Goal: Task Accomplishment & Management: Complete application form

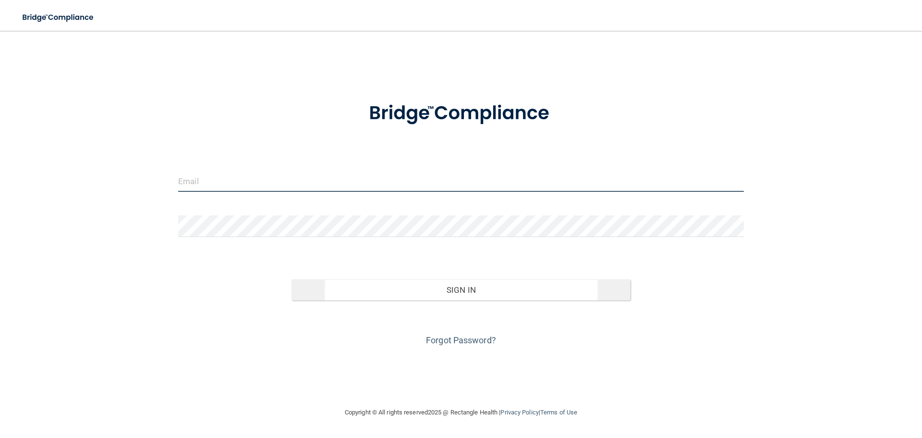
type input "[EMAIL_ADDRESS][DOMAIN_NAME]"
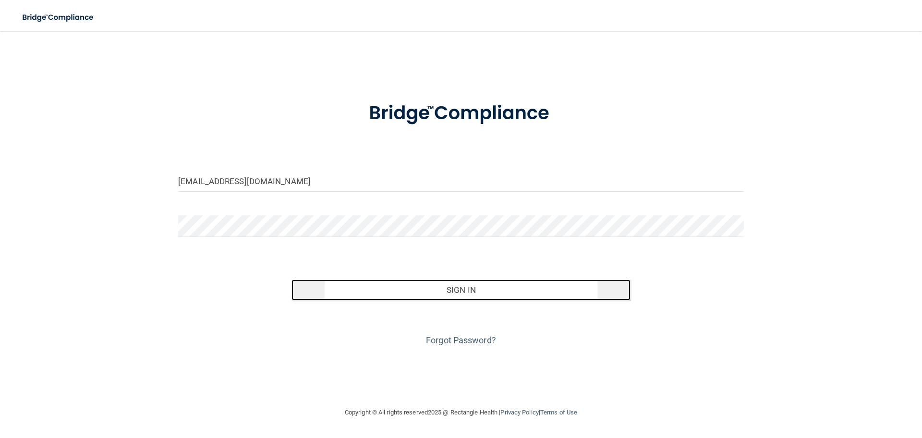
click at [516, 294] on button "Sign In" at bounding box center [462, 289] width 340 height 21
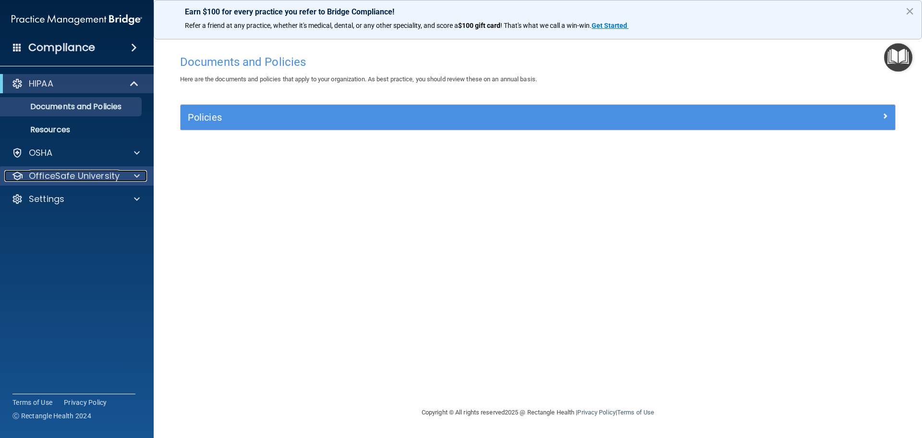
click at [118, 174] on p "OfficeSafe University" at bounding box center [74, 176] width 91 height 12
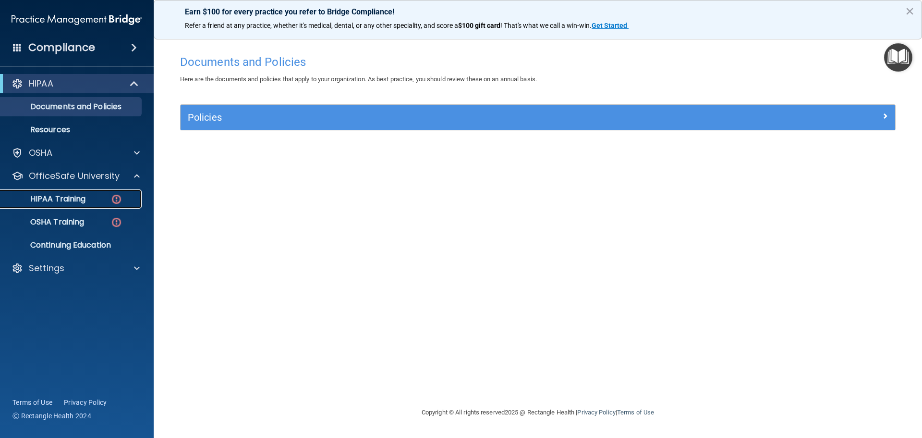
click at [114, 199] on img at bounding box center [117, 199] width 12 height 12
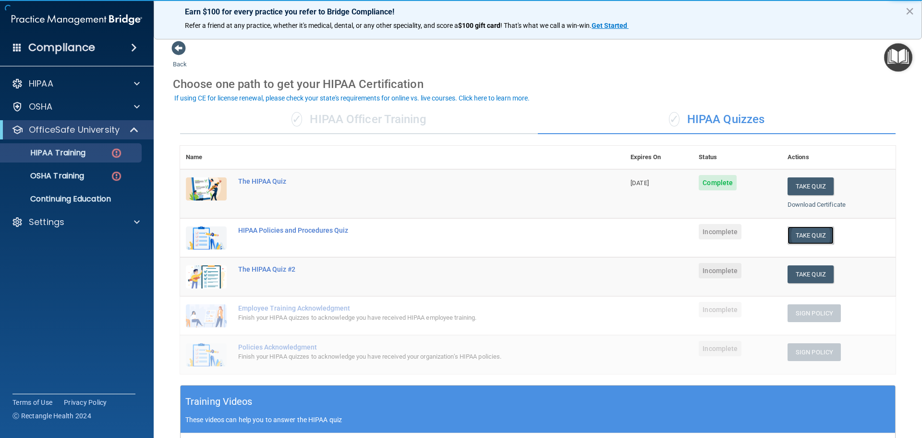
click at [797, 235] on button "Take Quiz" at bounding box center [811, 235] width 46 height 18
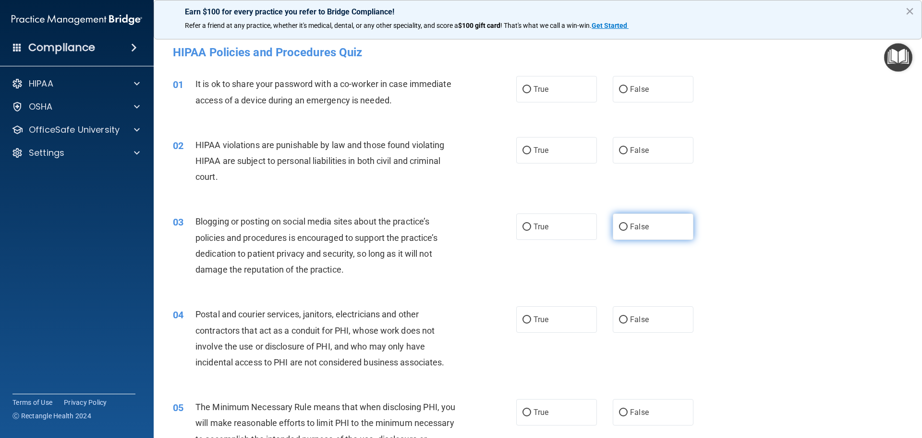
click at [619, 224] on input "False" at bounding box center [623, 226] width 9 height 7
radio input "true"
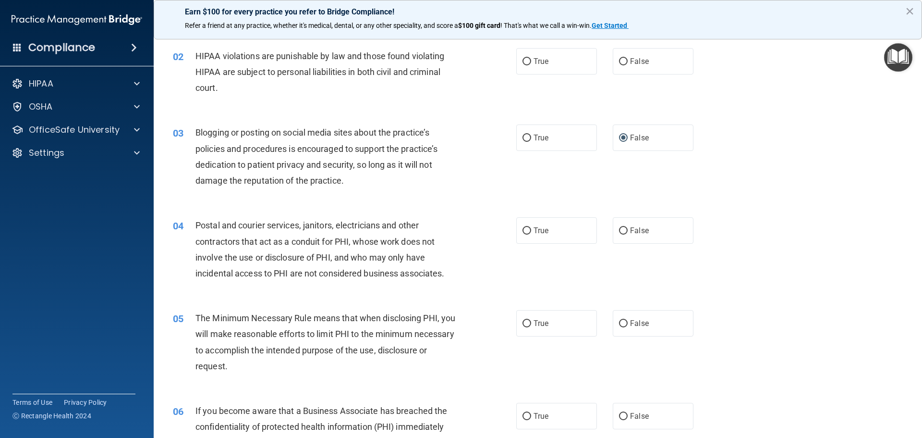
scroll to position [144, 0]
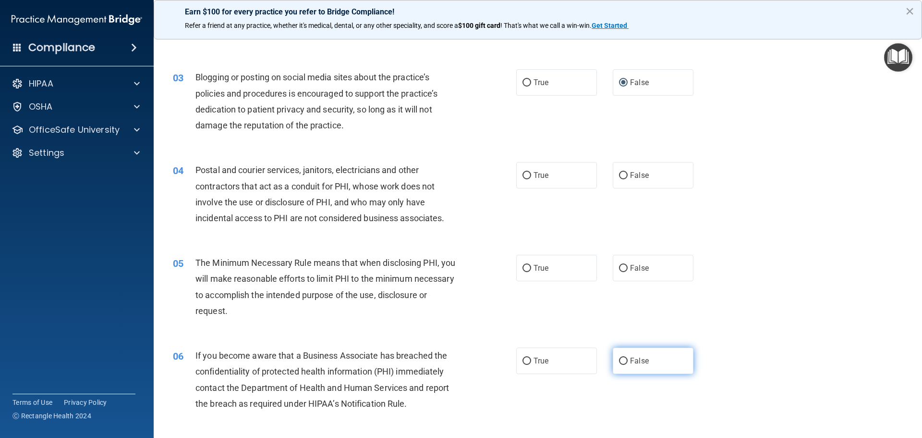
click at [620, 362] on input "False" at bounding box center [623, 360] width 9 height 7
radio input "true"
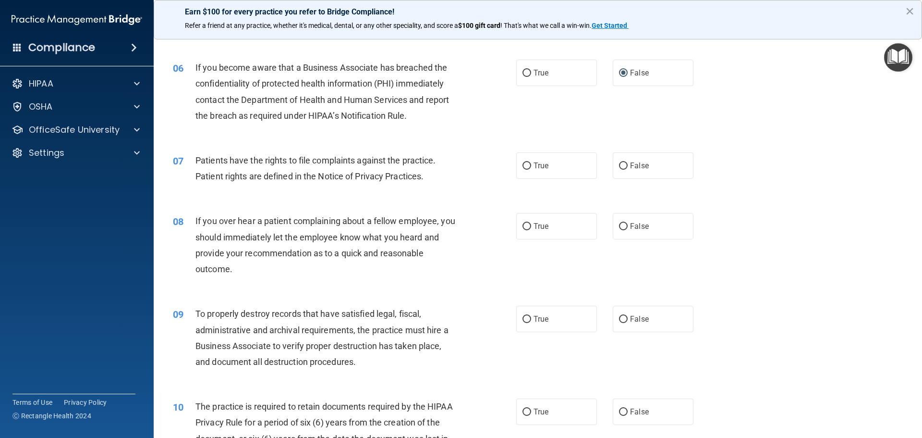
scroll to position [432, 0]
click at [619, 319] on input "False" at bounding box center [623, 318] width 9 height 7
radio input "true"
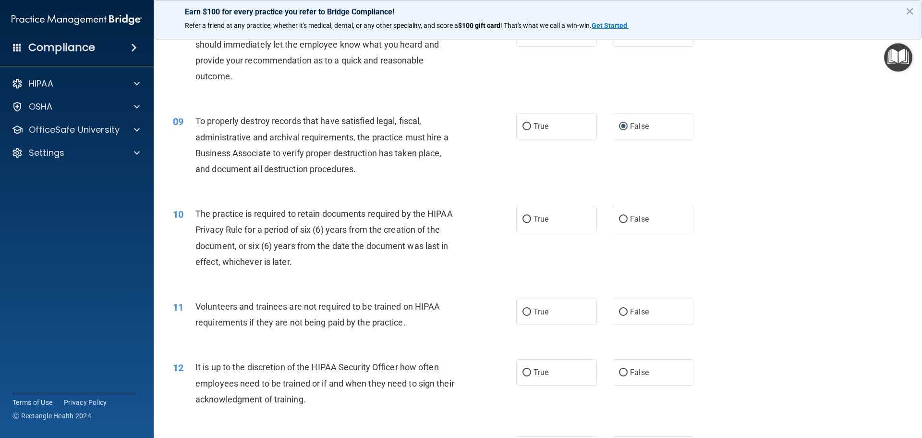
scroll to position [673, 0]
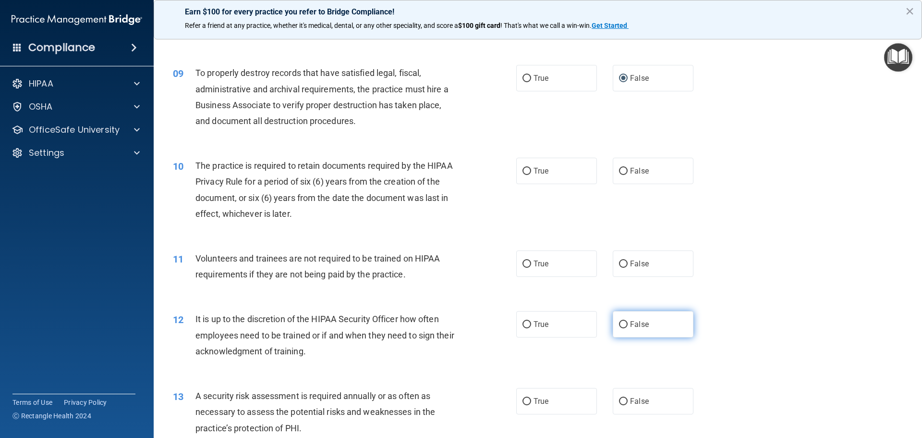
click at [620, 323] on input "False" at bounding box center [623, 324] width 9 height 7
radio input "true"
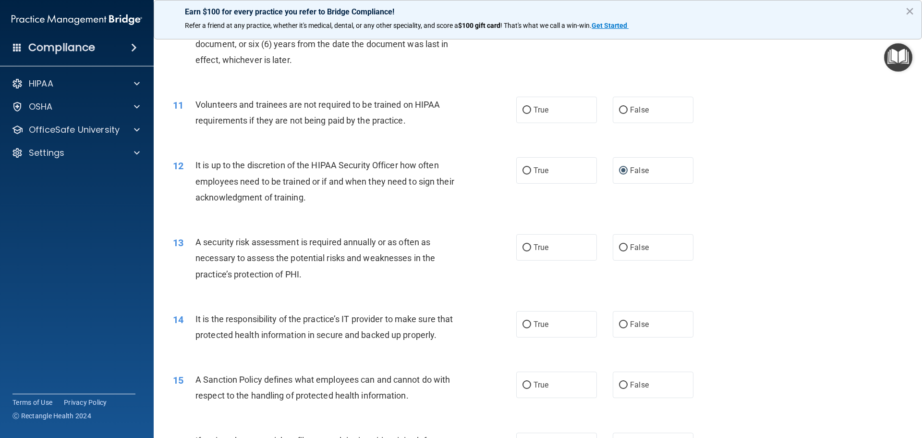
scroll to position [865, 0]
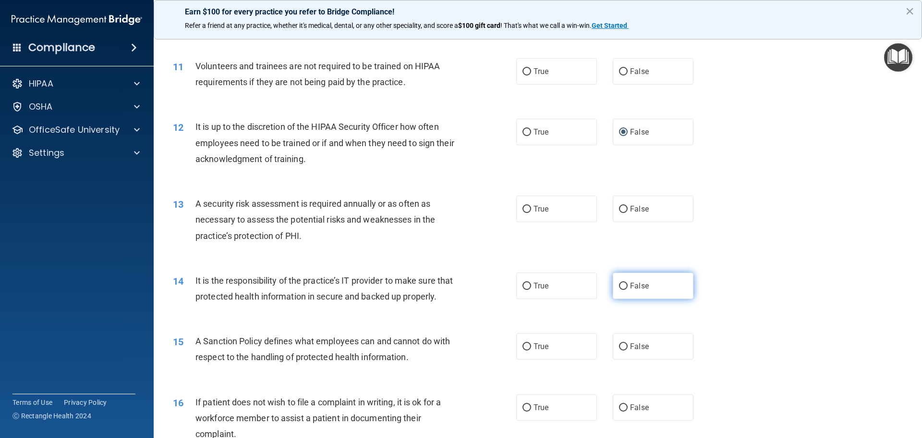
click at [619, 289] on input "False" at bounding box center [623, 285] width 9 height 7
radio input "true"
click at [619, 350] on input "False" at bounding box center [623, 346] width 9 height 7
radio input "true"
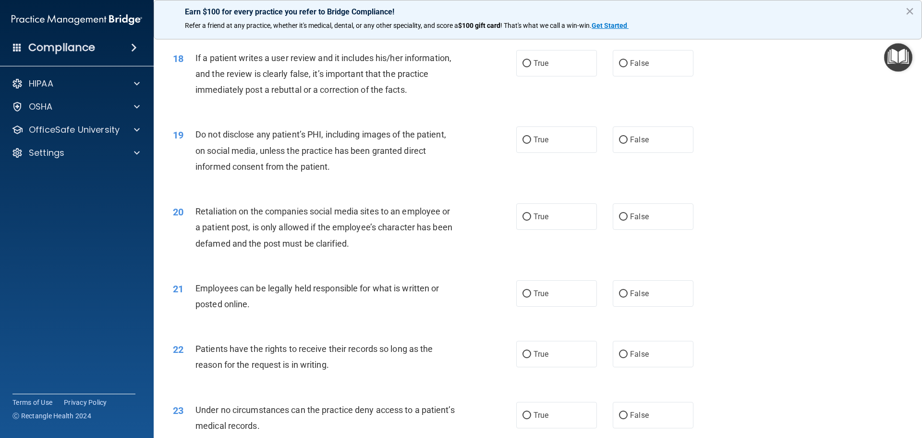
scroll to position [1393, 0]
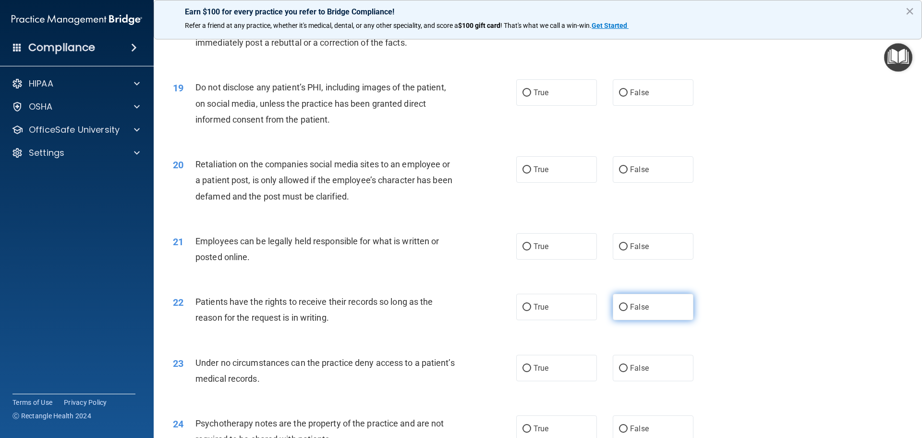
click at [619, 311] on input "False" at bounding box center [623, 307] width 9 height 7
radio input "true"
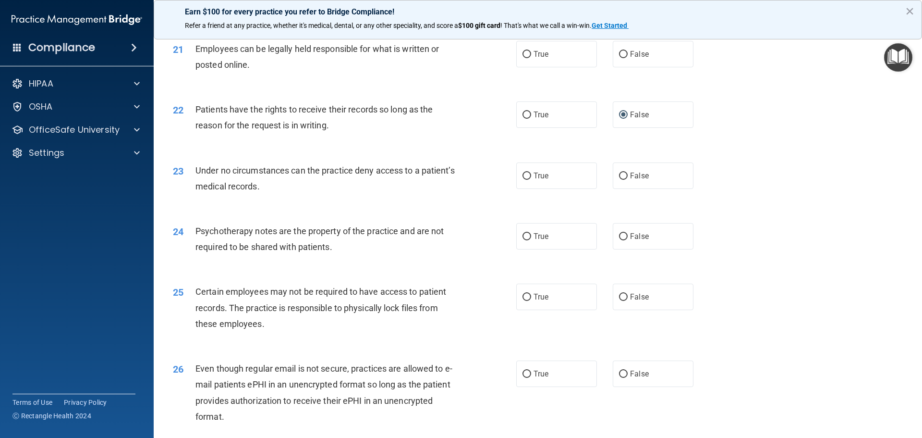
scroll to position [1633, 0]
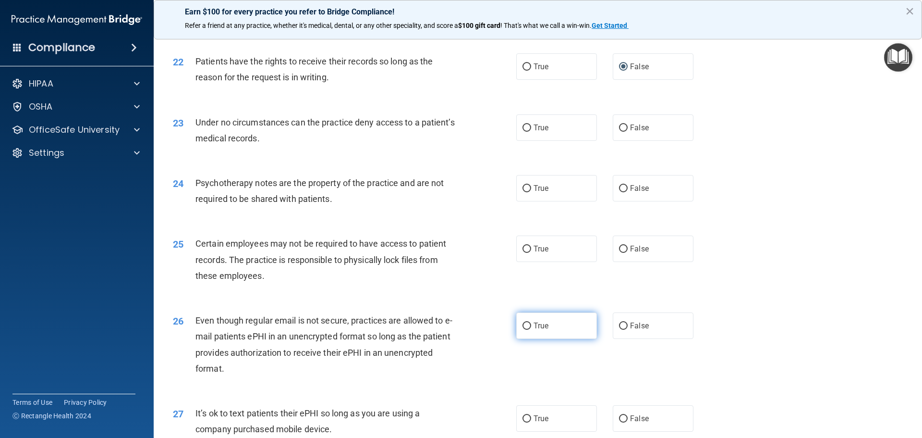
click at [523, 330] on input "True" at bounding box center [527, 325] width 9 height 7
radio input "true"
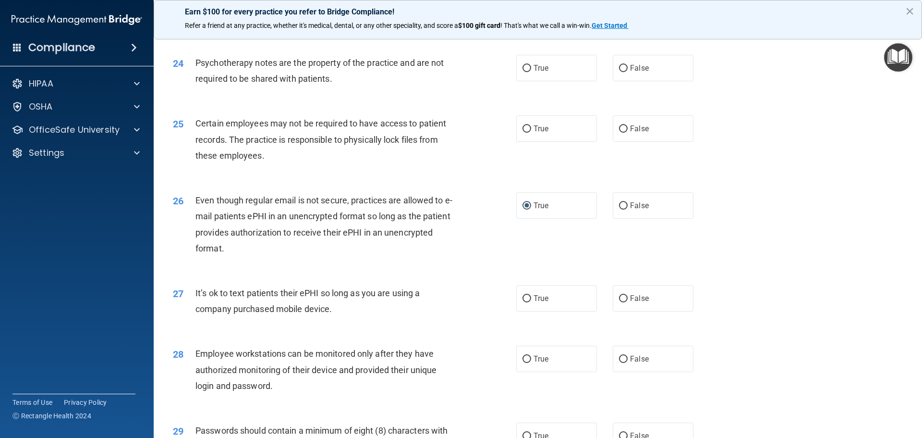
scroll to position [1826, 0]
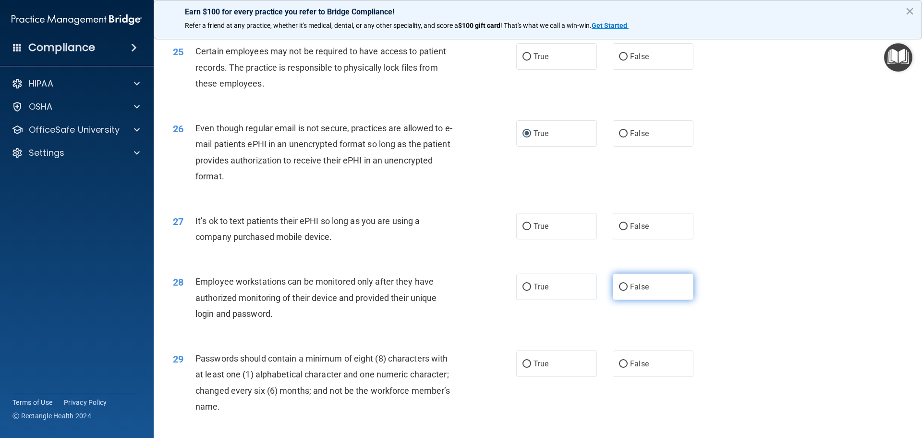
click at [620, 291] on input "False" at bounding box center [623, 286] width 9 height 7
radio input "true"
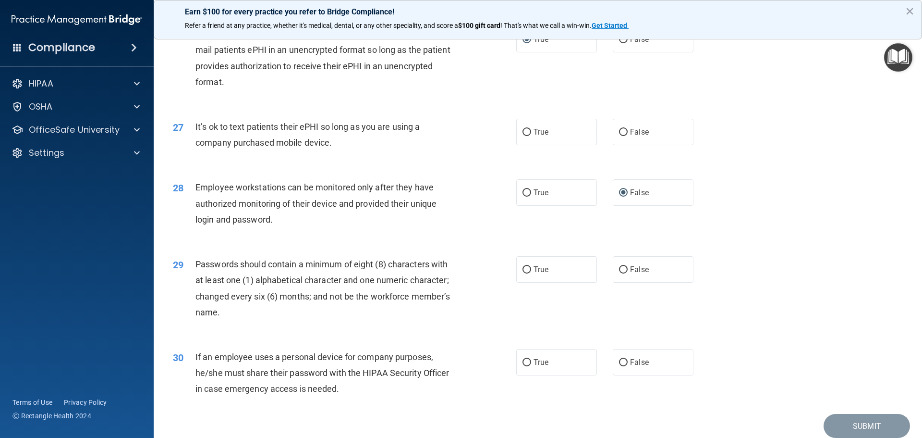
scroll to position [1974, 0]
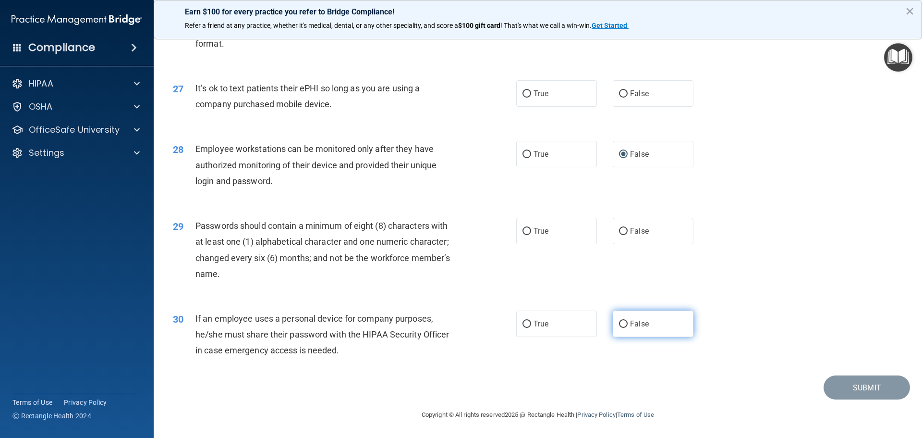
click at [619, 322] on input "False" at bounding box center [623, 323] width 9 height 7
radio input "true"
click at [524, 231] on input "True" at bounding box center [527, 231] width 9 height 7
radio input "true"
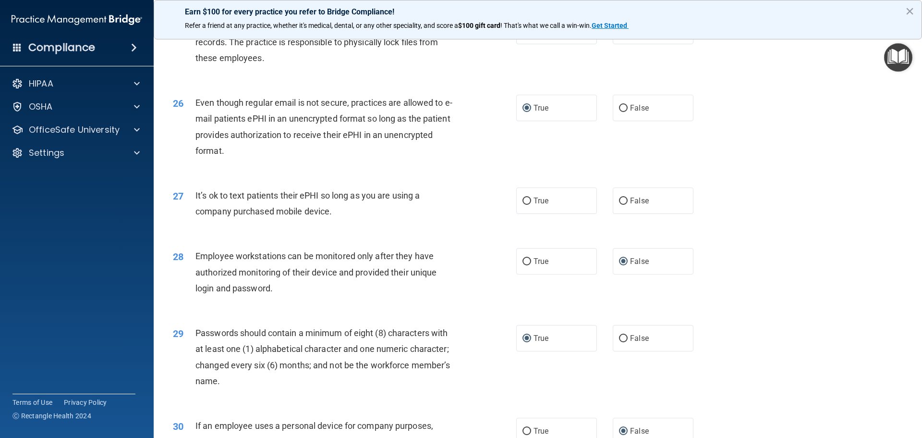
scroll to position [1830, 0]
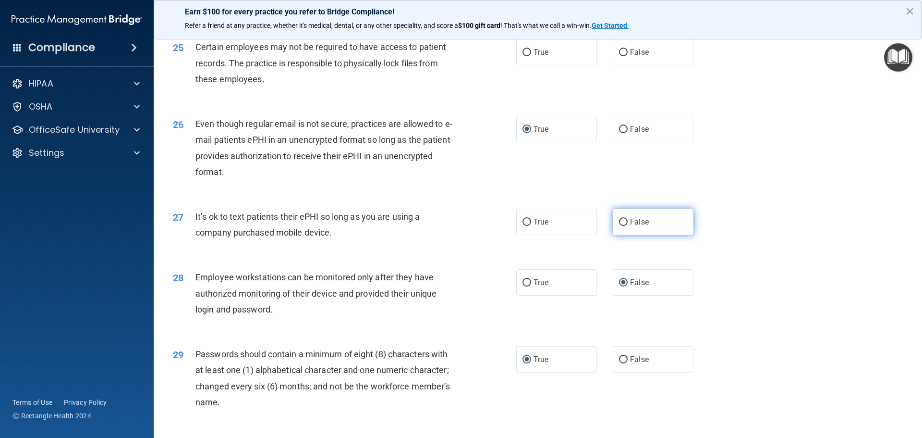
click at [621, 226] on input "False" at bounding box center [623, 222] width 9 height 7
radio input "true"
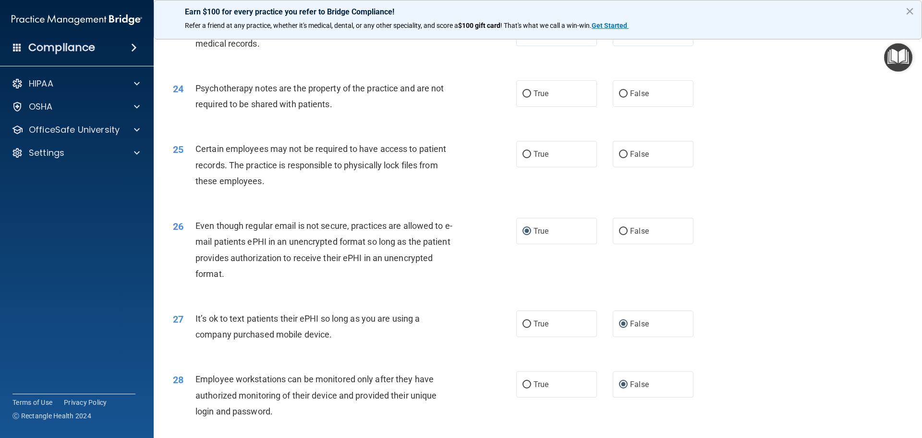
scroll to position [1686, 0]
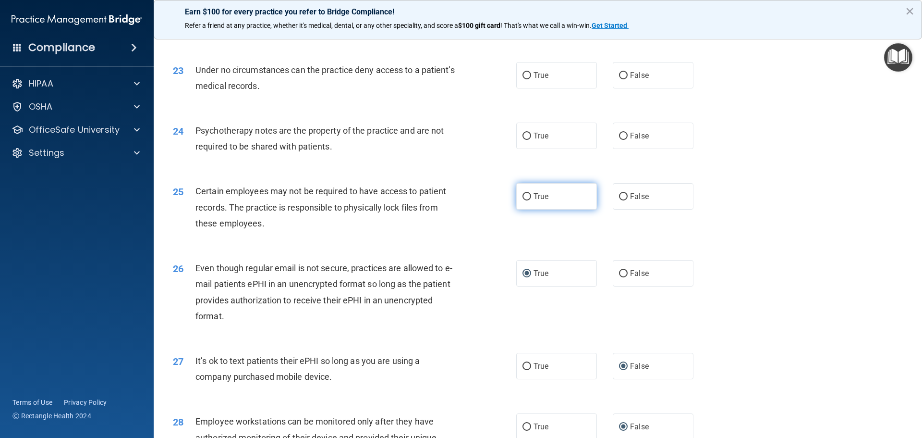
click at [523, 200] on input "True" at bounding box center [527, 196] width 9 height 7
radio input "true"
click at [524, 140] on input "True" at bounding box center [527, 136] width 9 height 7
radio input "true"
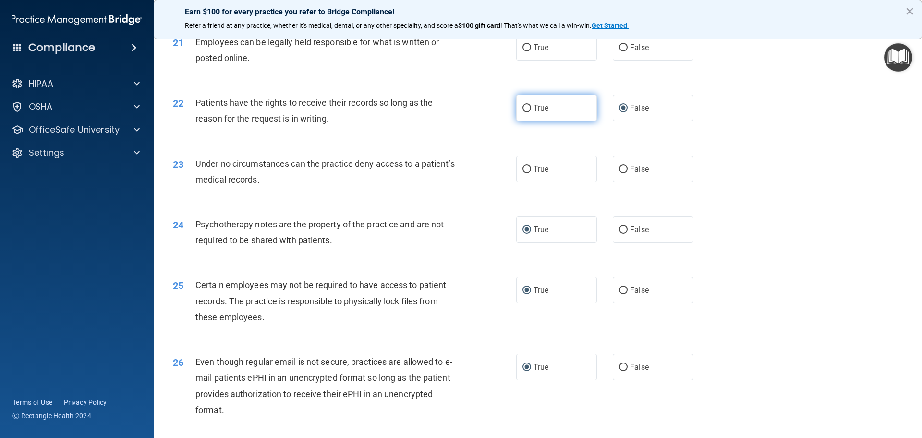
scroll to position [1590, 0]
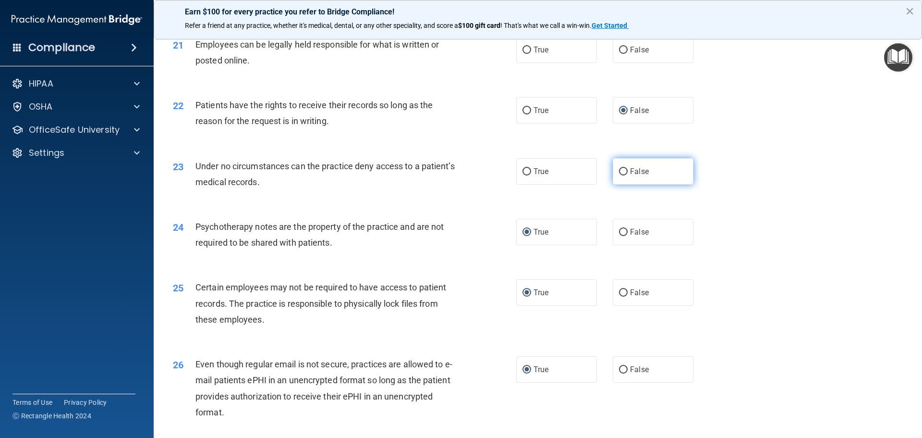
click at [619, 175] on input "False" at bounding box center [623, 171] width 9 height 7
radio input "true"
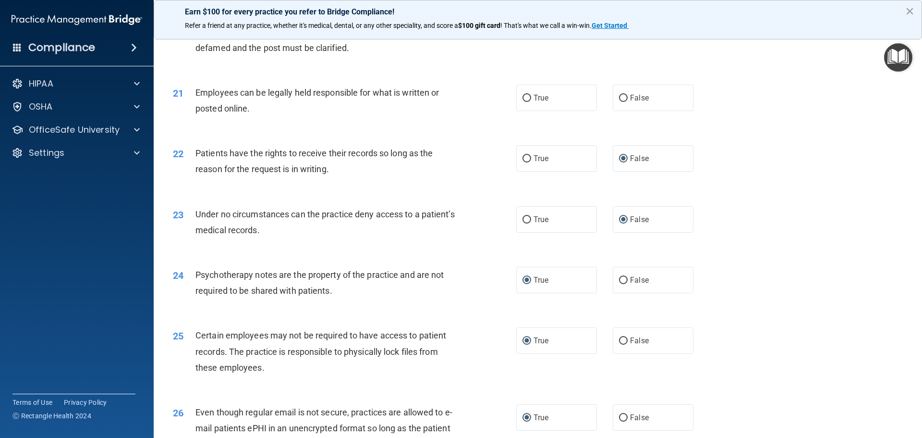
scroll to position [1494, 0]
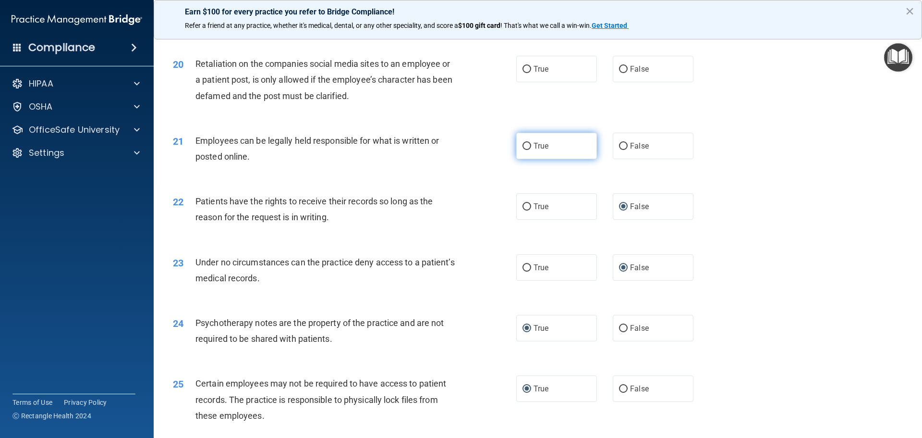
click at [523, 150] on input "True" at bounding box center [527, 146] width 9 height 7
radio input "true"
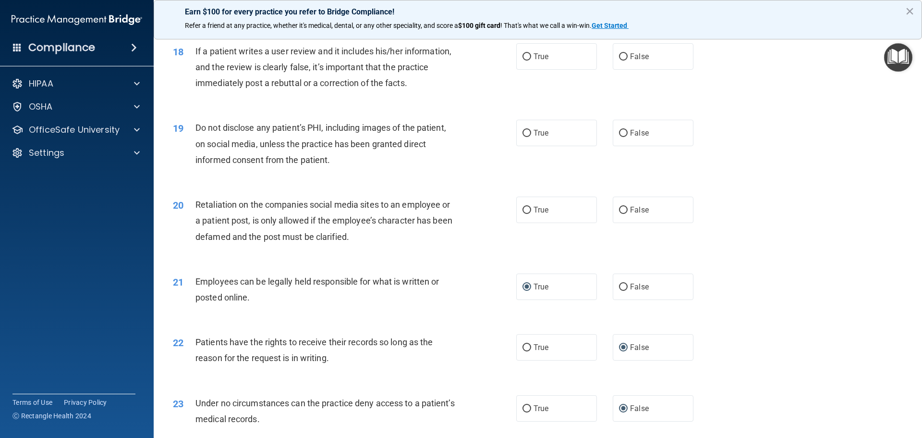
scroll to position [1350, 0]
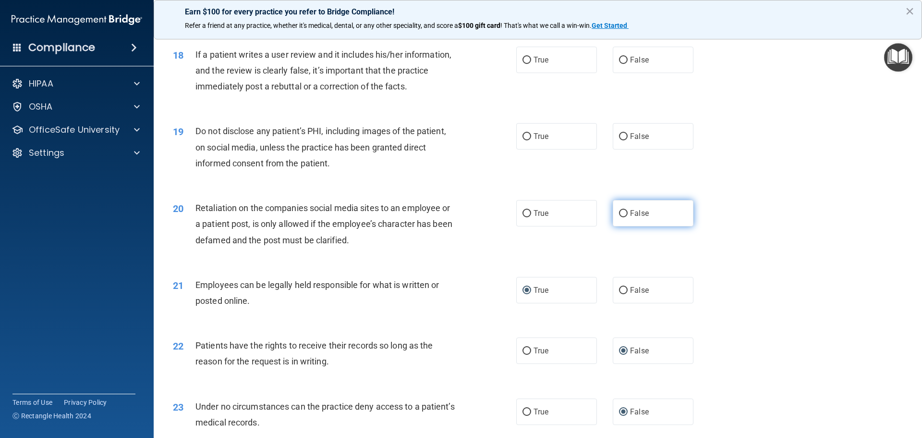
click at [619, 217] on input "False" at bounding box center [623, 213] width 9 height 7
radio input "true"
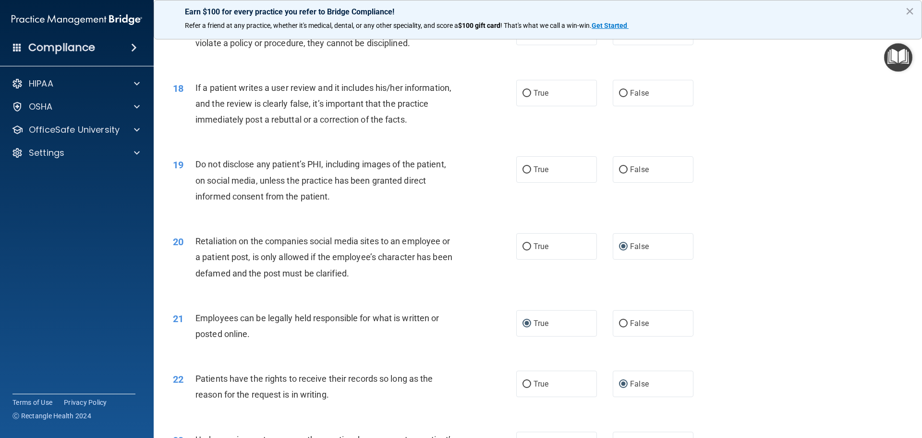
scroll to position [1253, 0]
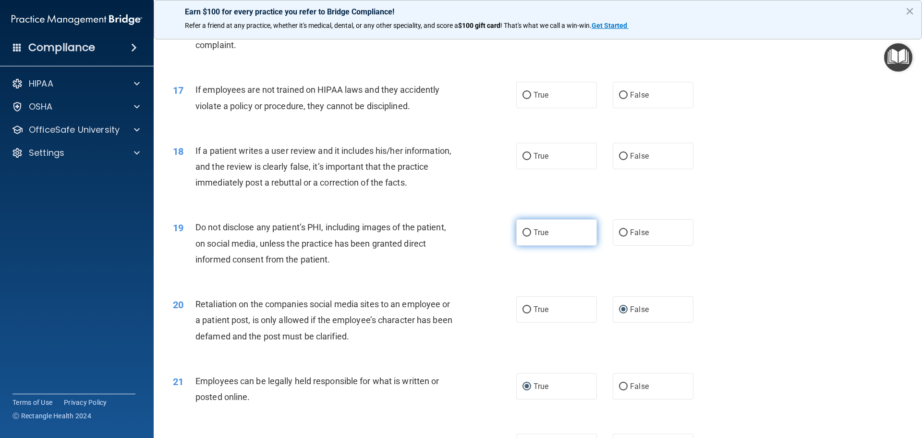
click at [526, 236] on input "True" at bounding box center [527, 232] width 9 height 7
radio input "true"
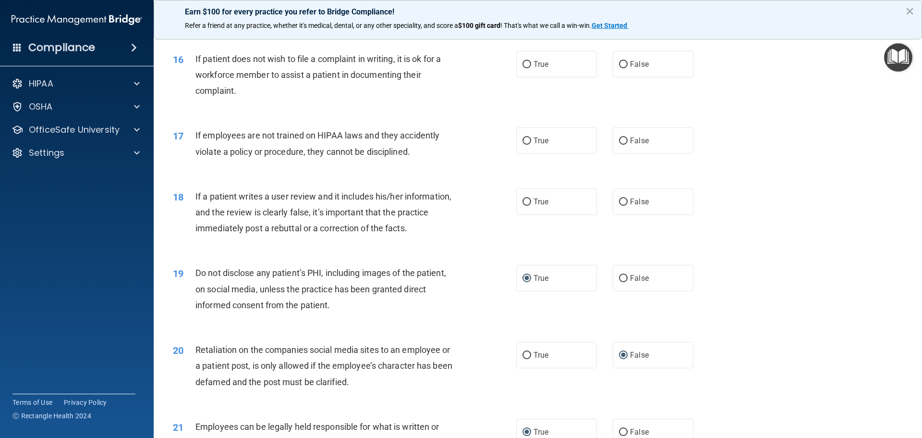
scroll to position [1205, 0]
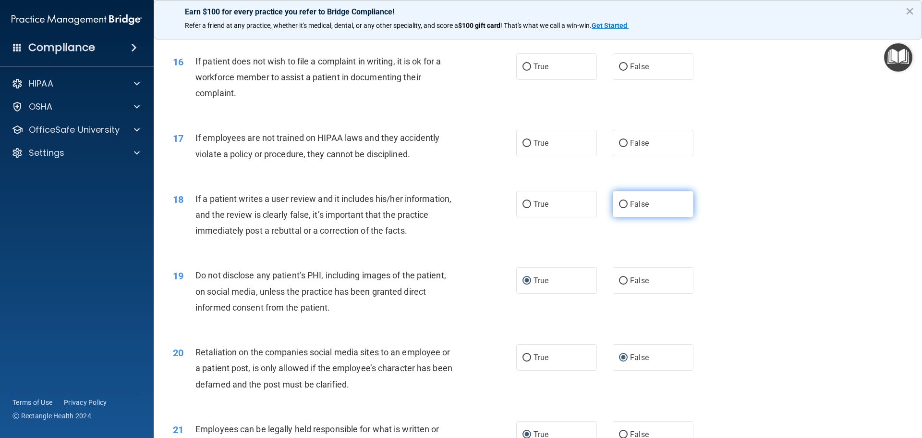
click at [621, 208] on input "False" at bounding box center [623, 204] width 9 height 7
radio input "true"
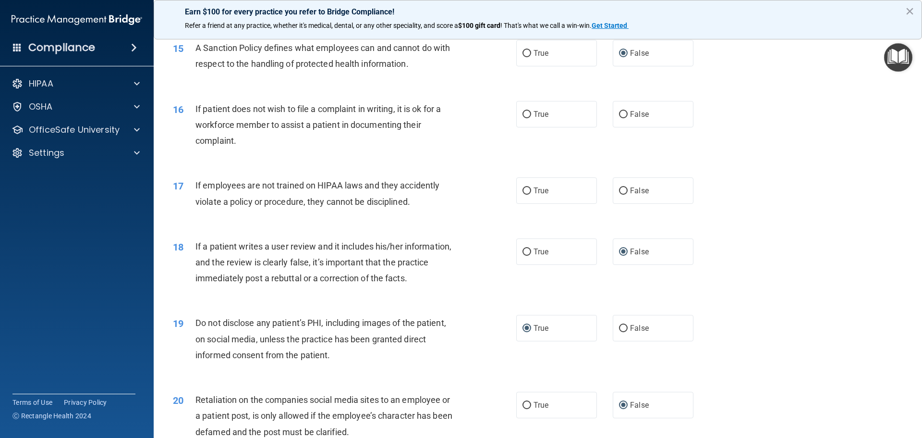
scroll to position [1157, 0]
click at [624, 204] on label "False" at bounding box center [653, 191] width 81 height 26
click at [624, 195] on input "False" at bounding box center [623, 191] width 9 height 7
radio input "true"
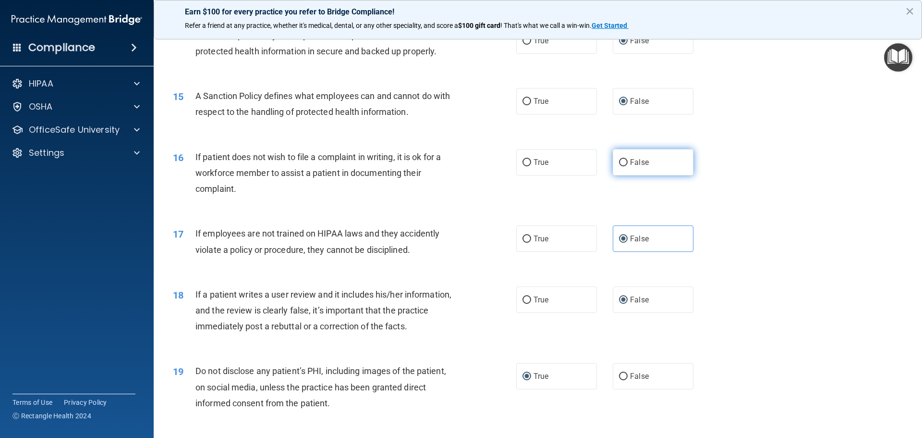
scroll to position [1109, 0]
click at [525, 167] on input "True" at bounding box center [527, 163] width 9 height 7
radio input "true"
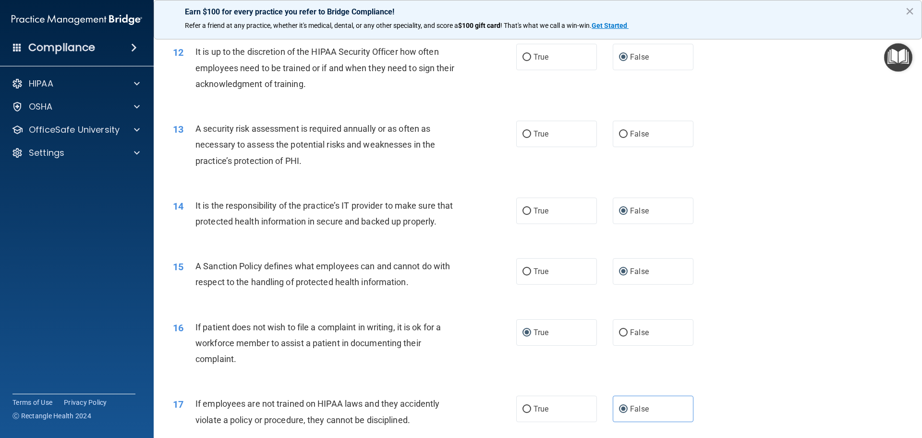
scroll to position [917, 0]
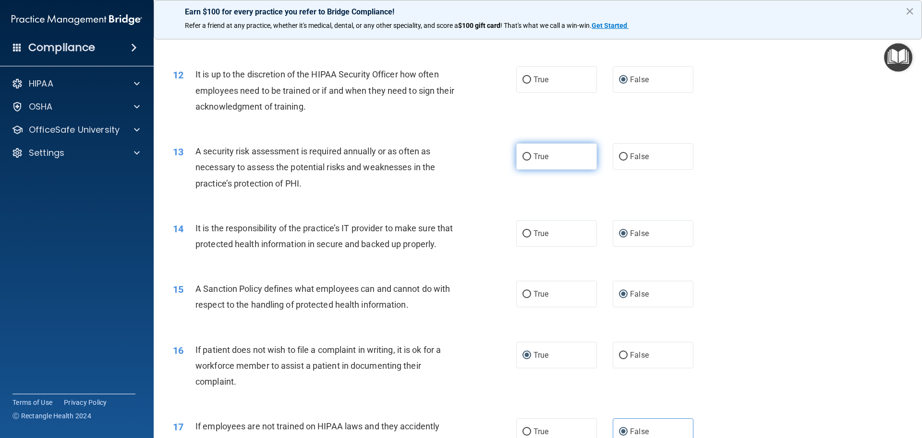
click at [523, 155] on input "True" at bounding box center [527, 156] width 9 height 7
radio input "true"
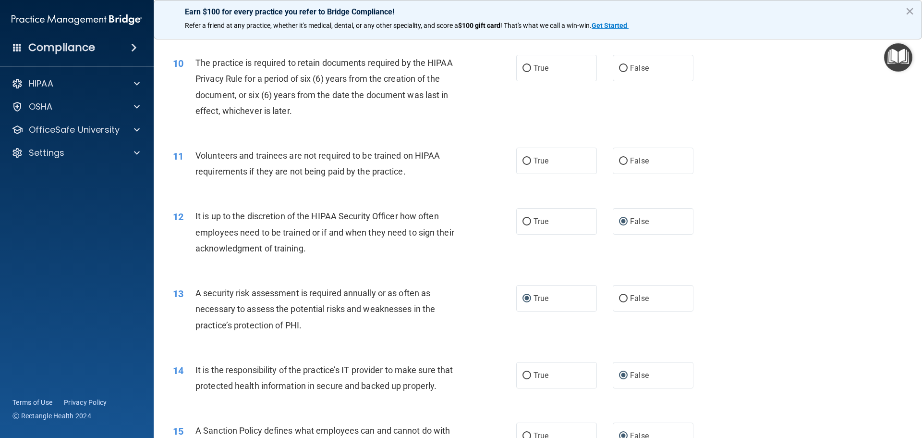
scroll to position [773, 0]
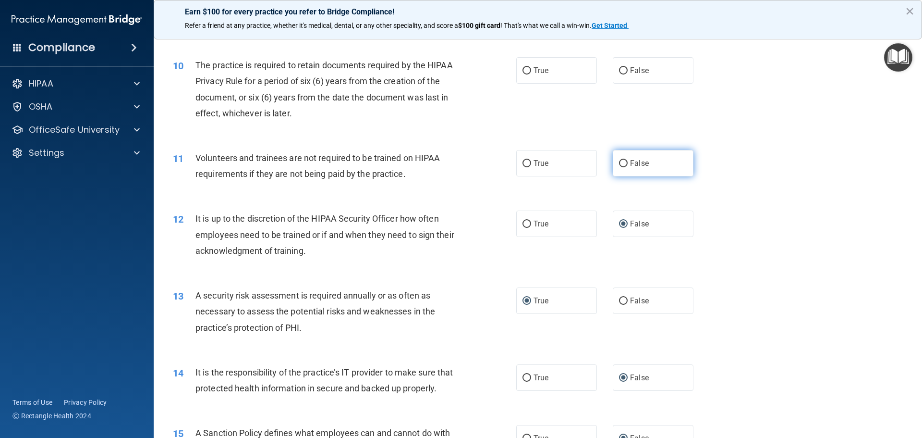
click at [619, 163] on input "False" at bounding box center [623, 163] width 9 height 7
radio input "true"
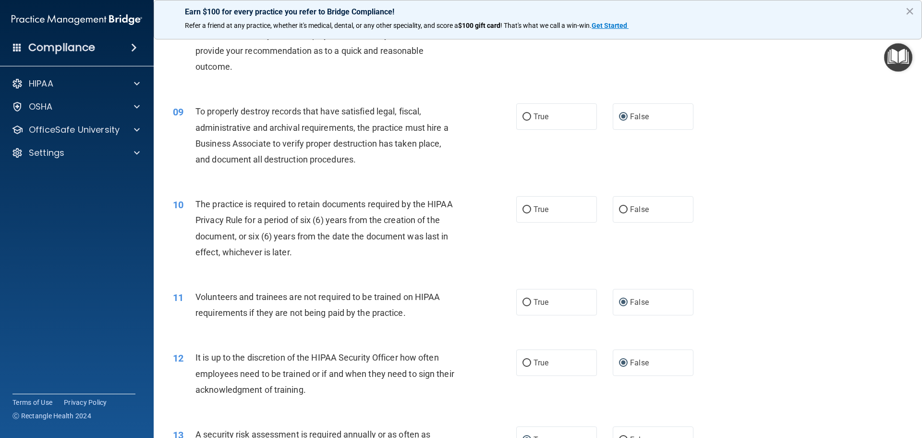
scroll to position [629, 0]
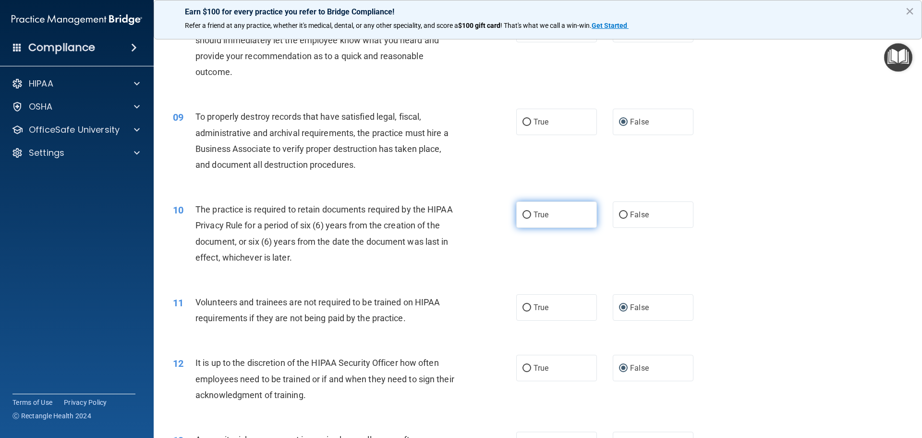
click at [527, 217] on input "True" at bounding box center [527, 214] width 9 height 7
radio input "true"
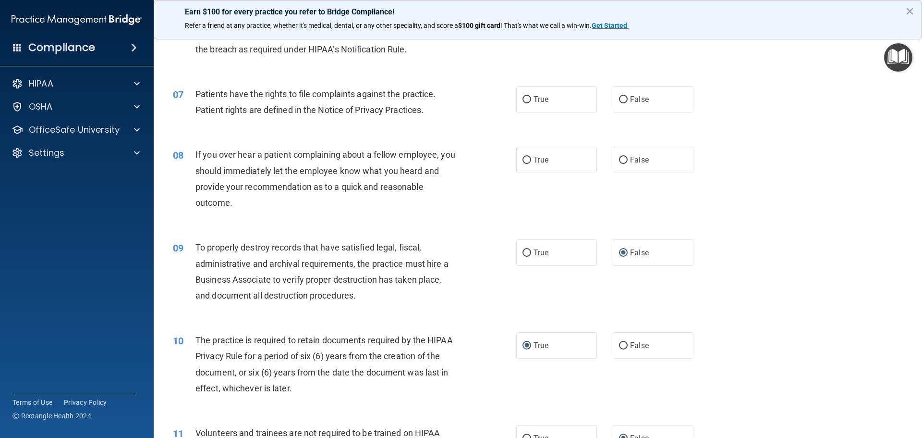
scroll to position [485, 0]
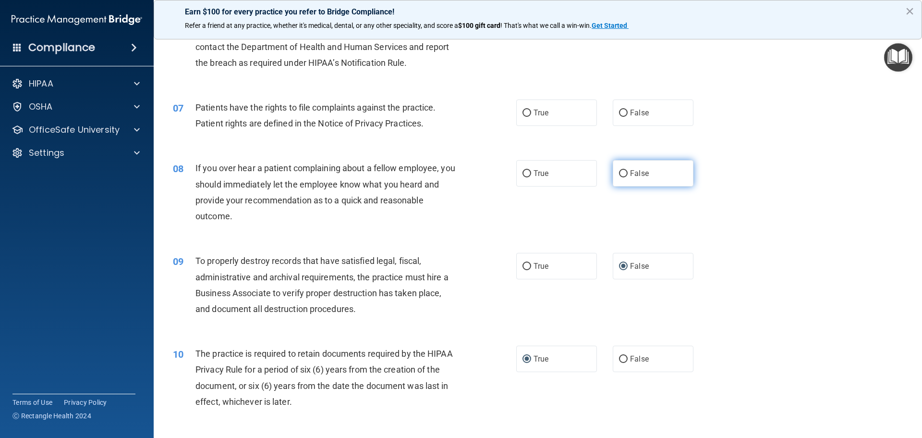
click at [621, 172] on input "False" at bounding box center [623, 173] width 9 height 7
radio input "true"
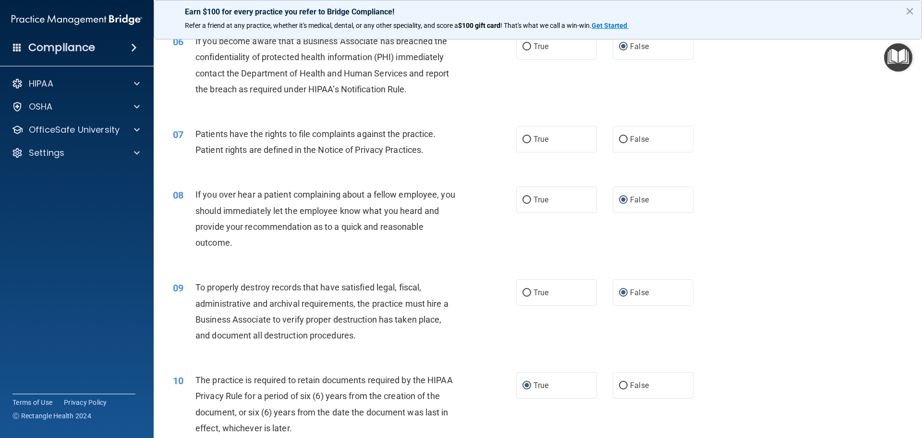
scroll to position [389, 0]
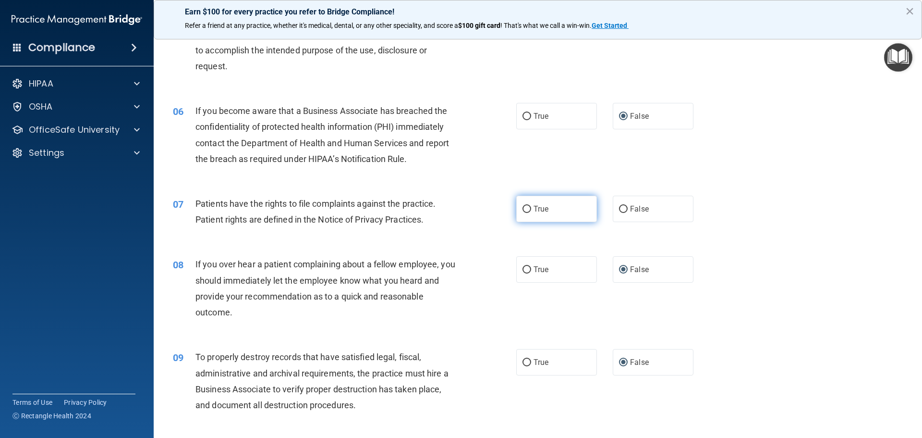
click at [523, 209] on input "True" at bounding box center [527, 209] width 9 height 7
radio input "true"
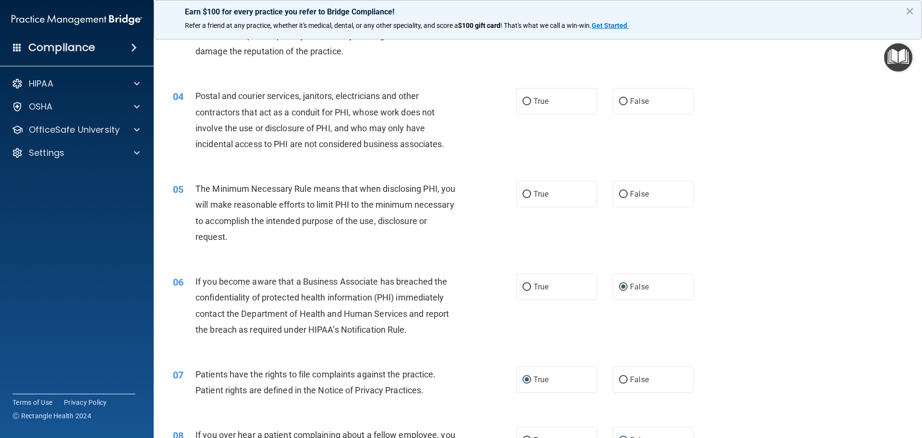
scroll to position [148, 0]
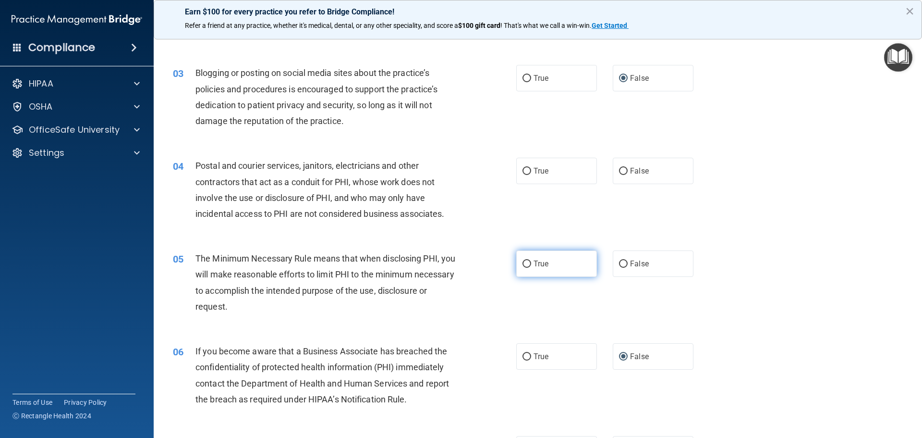
click at [523, 260] on input "True" at bounding box center [527, 263] width 9 height 7
radio input "true"
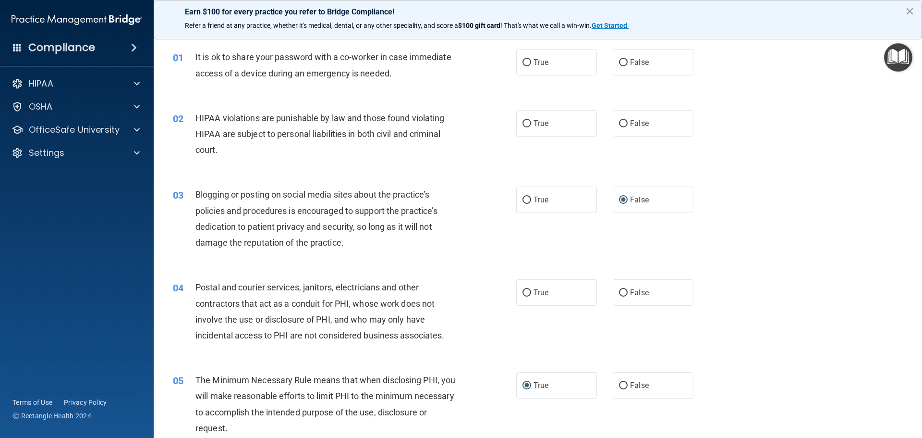
scroll to position [4, 0]
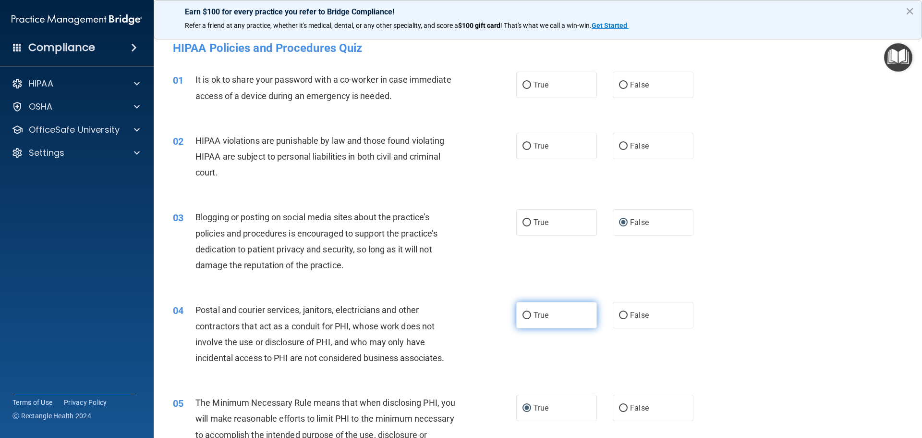
click at [523, 314] on input "True" at bounding box center [527, 315] width 9 height 7
radio input "true"
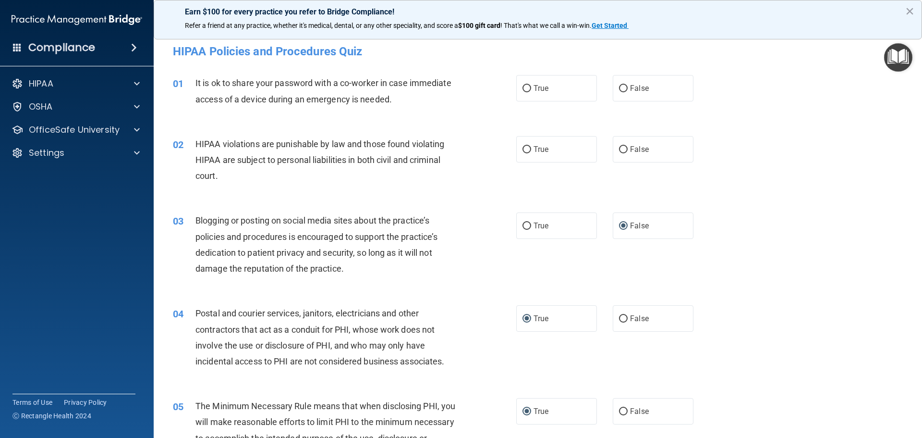
scroll to position [0, 0]
click at [527, 151] on input "True" at bounding box center [527, 150] width 9 height 7
radio input "true"
click at [623, 89] on input "False" at bounding box center [623, 89] width 9 height 7
radio input "true"
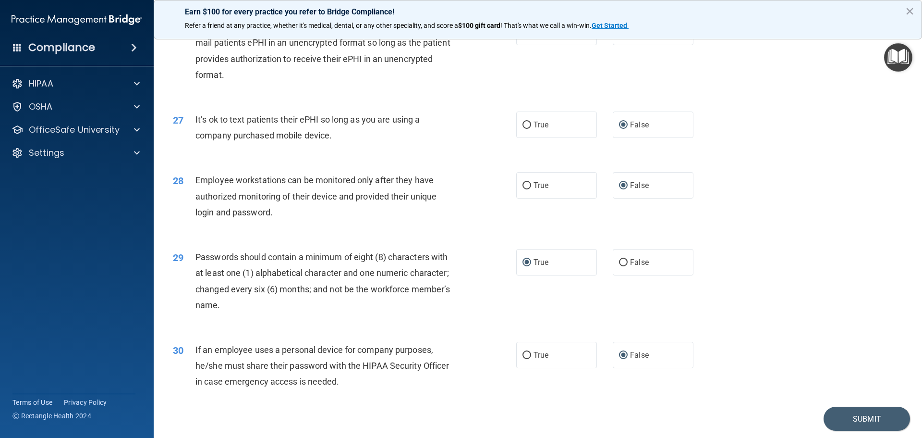
scroll to position [1974, 0]
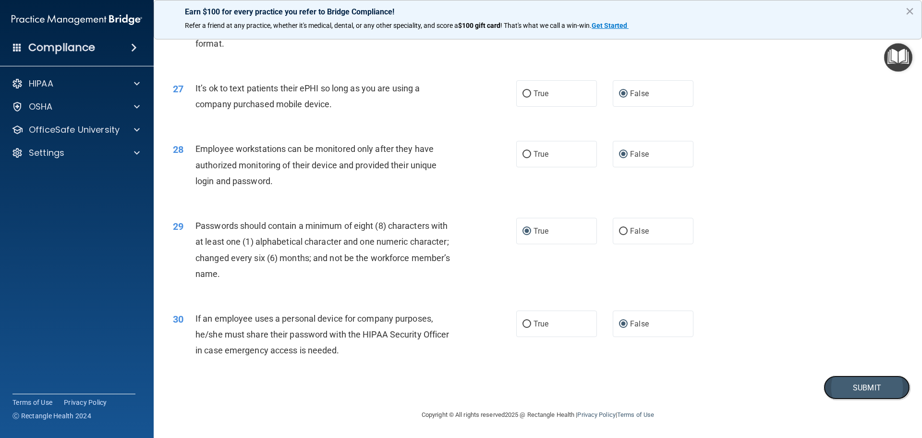
click at [869, 392] on button "Submit" at bounding box center [867, 387] width 86 height 25
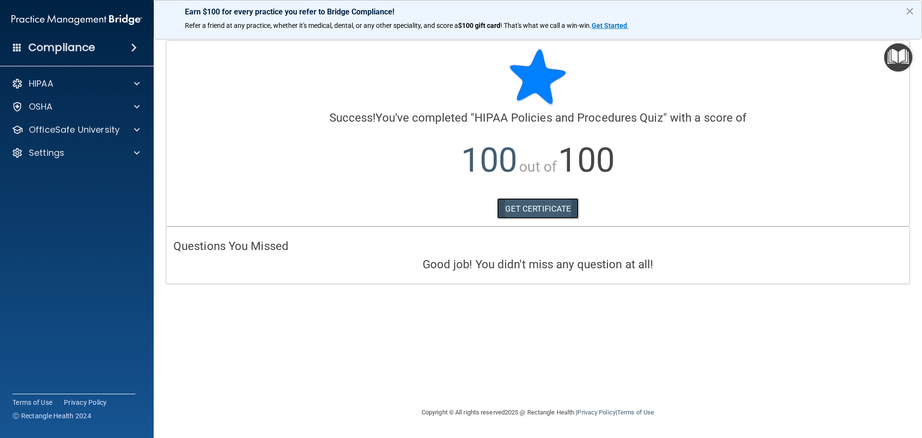
click at [525, 208] on link "GET CERTIFICATE" at bounding box center [538, 208] width 82 height 21
click at [70, 134] on p "OfficeSafe University" at bounding box center [74, 130] width 91 height 12
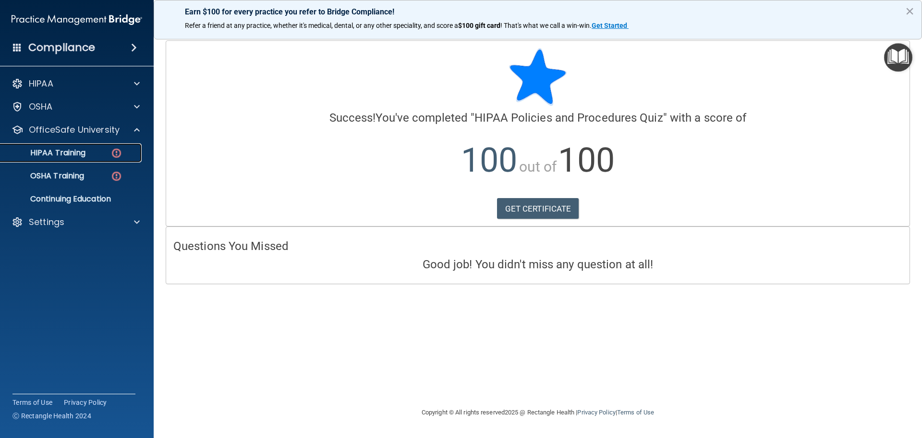
click at [71, 154] on p "HIPAA Training" at bounding box center [45, 153] width 79 height 10
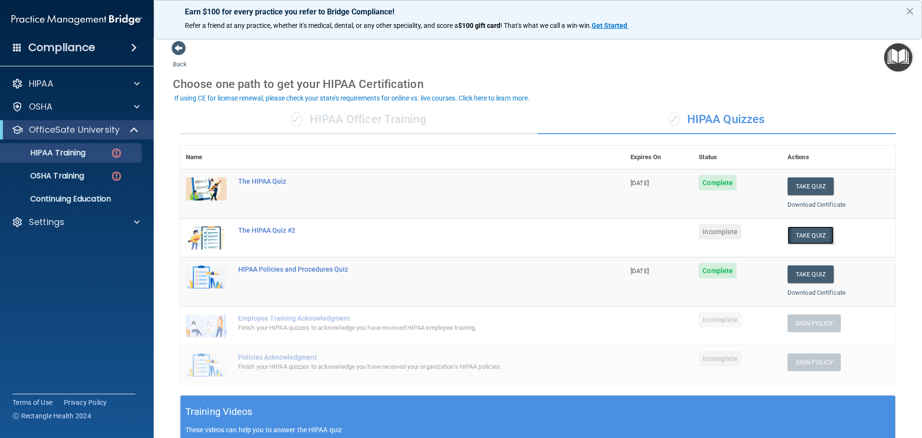
click at [812, 238] on button "Take Quiz" at bounding box center [811, 235] width 46 height 18
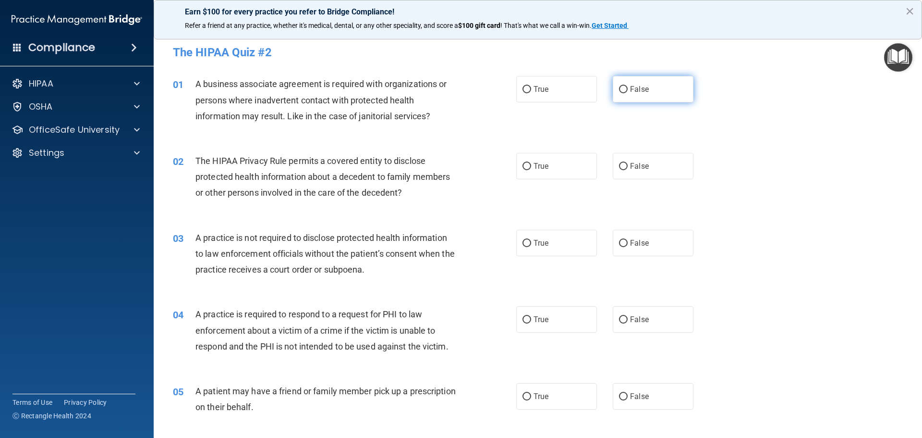
click at [621, 87] on input "False" at bounding box center [623, 89] width 9 height 7
radio input "true"
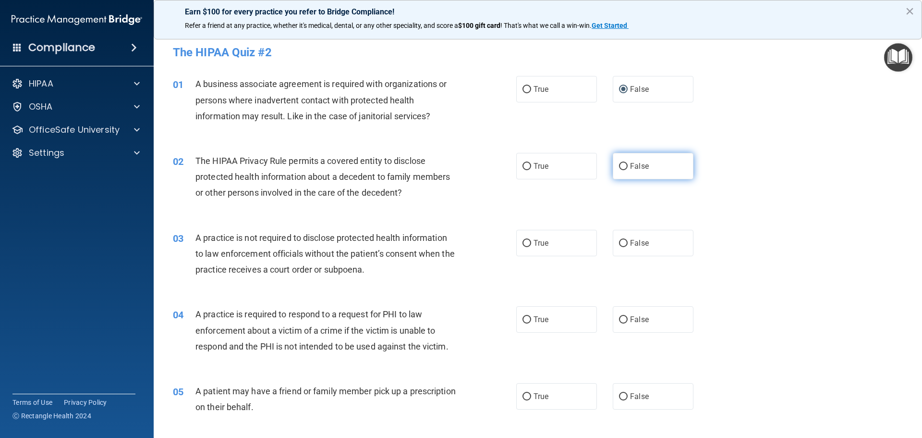
click at [621, 164] on input "False" at bounding box center [623, 166] width 9 height 7
radio input "true"
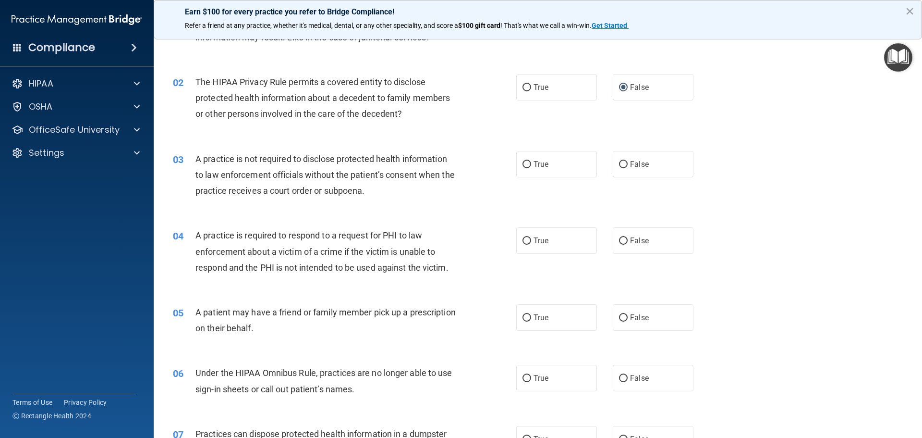
scroll to position [96, 0]
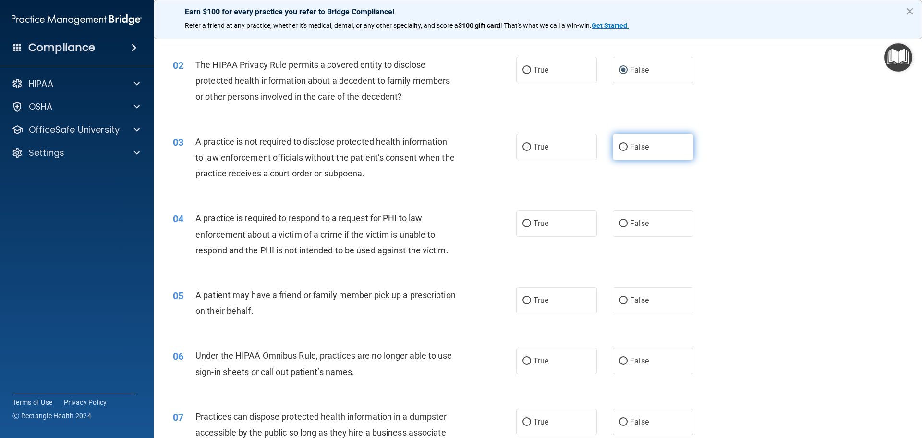
click at [622, 145] on input "False" at bounding box center [623, 147] width 9 height 7
radio input "true"
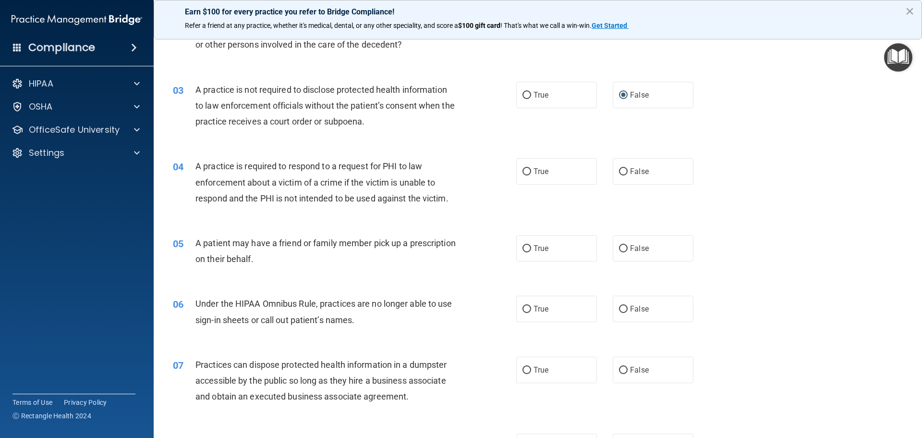
scroll to position [192, 0]
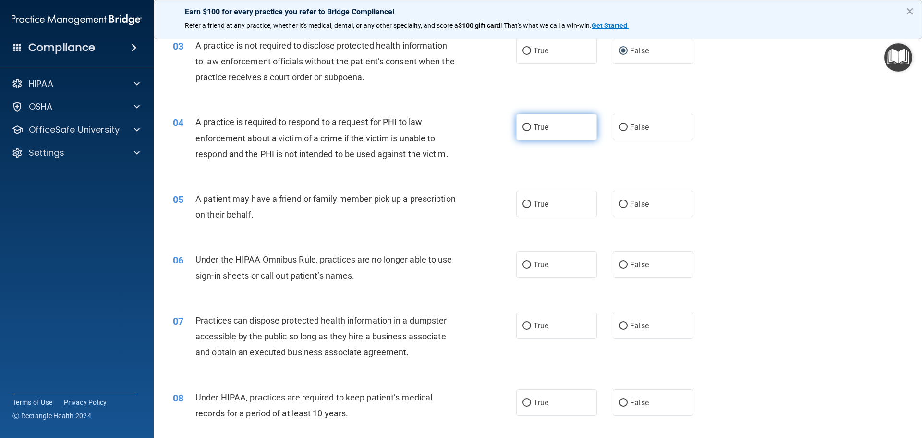
click at [523, 127] on input "True" at bounding box center [527, 127] width 9 height 7
radio input "true"
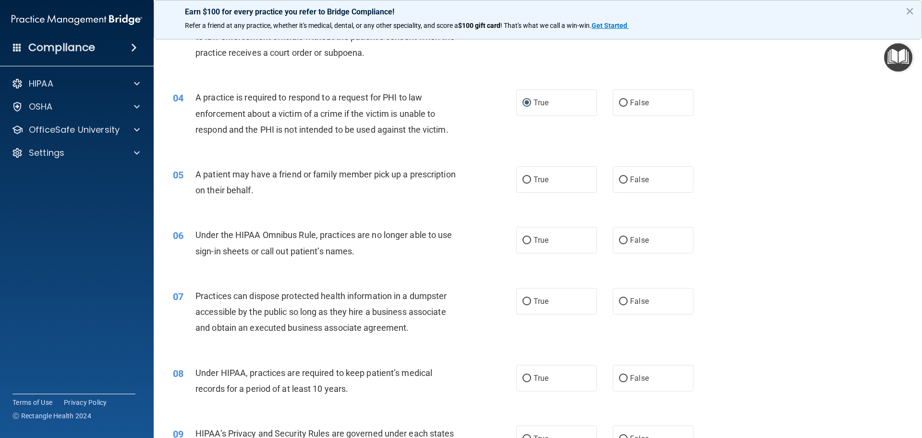
scroll to position [240, 0]
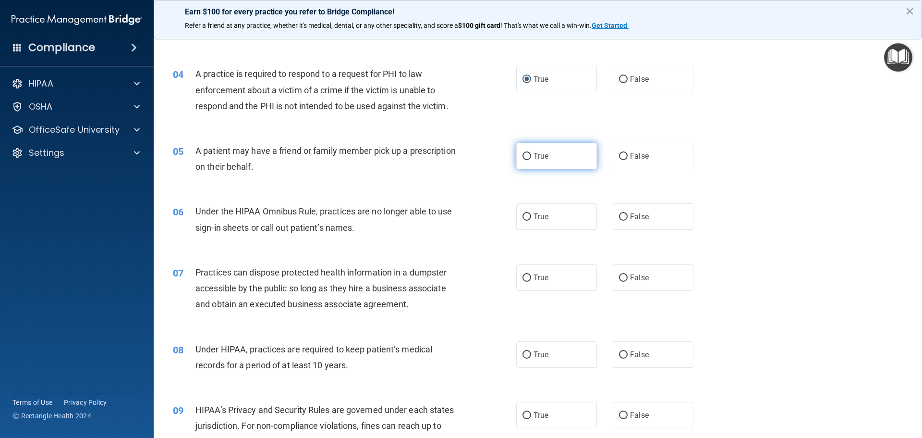
click at [523, 156] on input "True" at bounding box center [527, 156] width 9 height 7
radio input "true"
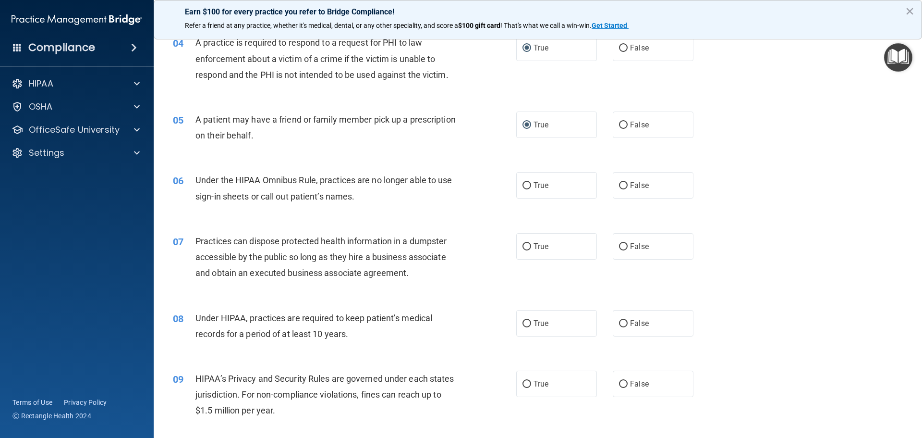
scroll to position [288, 0]
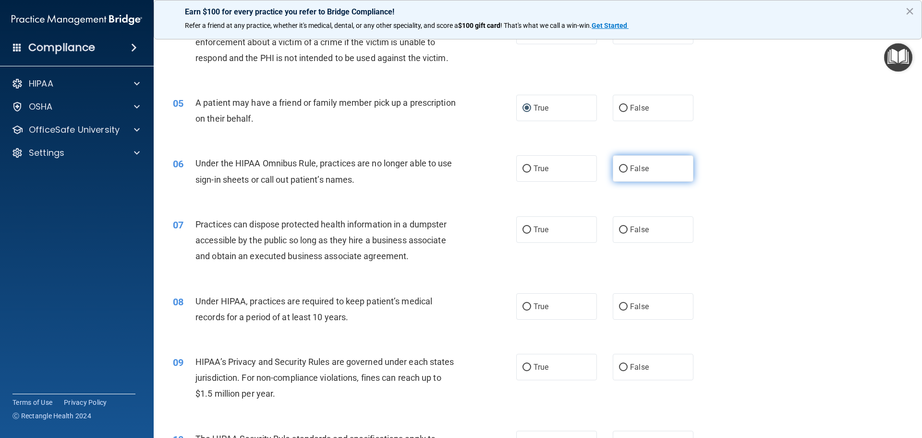
click at [619, 168] on input "False" at bounding box center [623, 168] width 9 height 7
radio input "true"
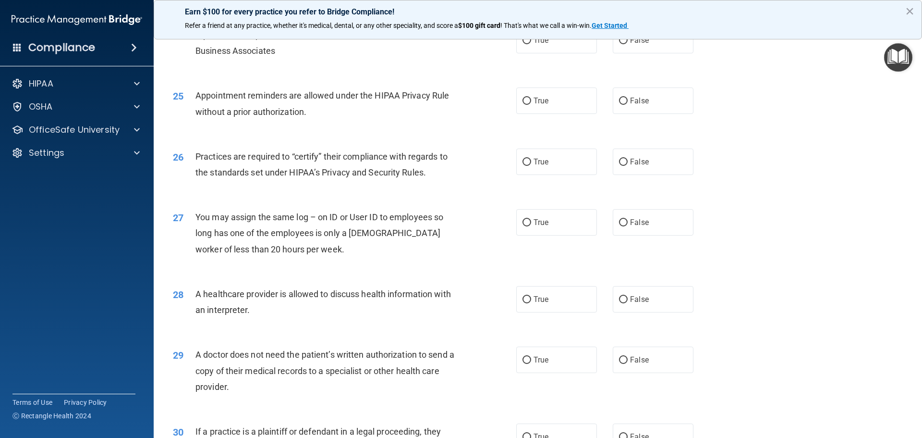
scroll to position [1799, 0]
